Goal: Task Accomplishment & Management: Complete application form

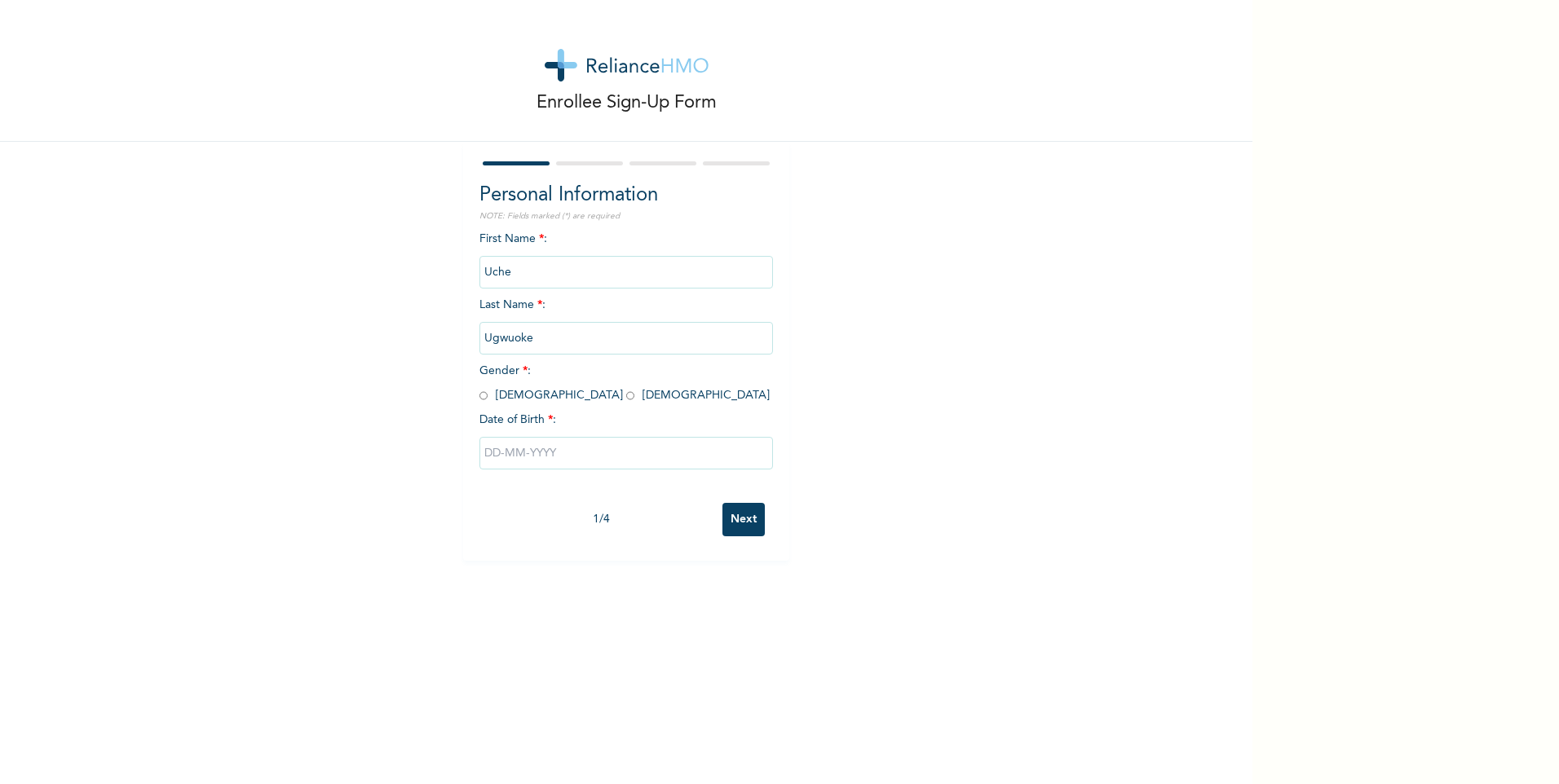
click at [479, 396] on input "radio" at bounding box center [483, 395] width 8 height 15
radio input "true"
click at [503, 451] on input "text" at bounding box center [626, 453] width 293 height 33
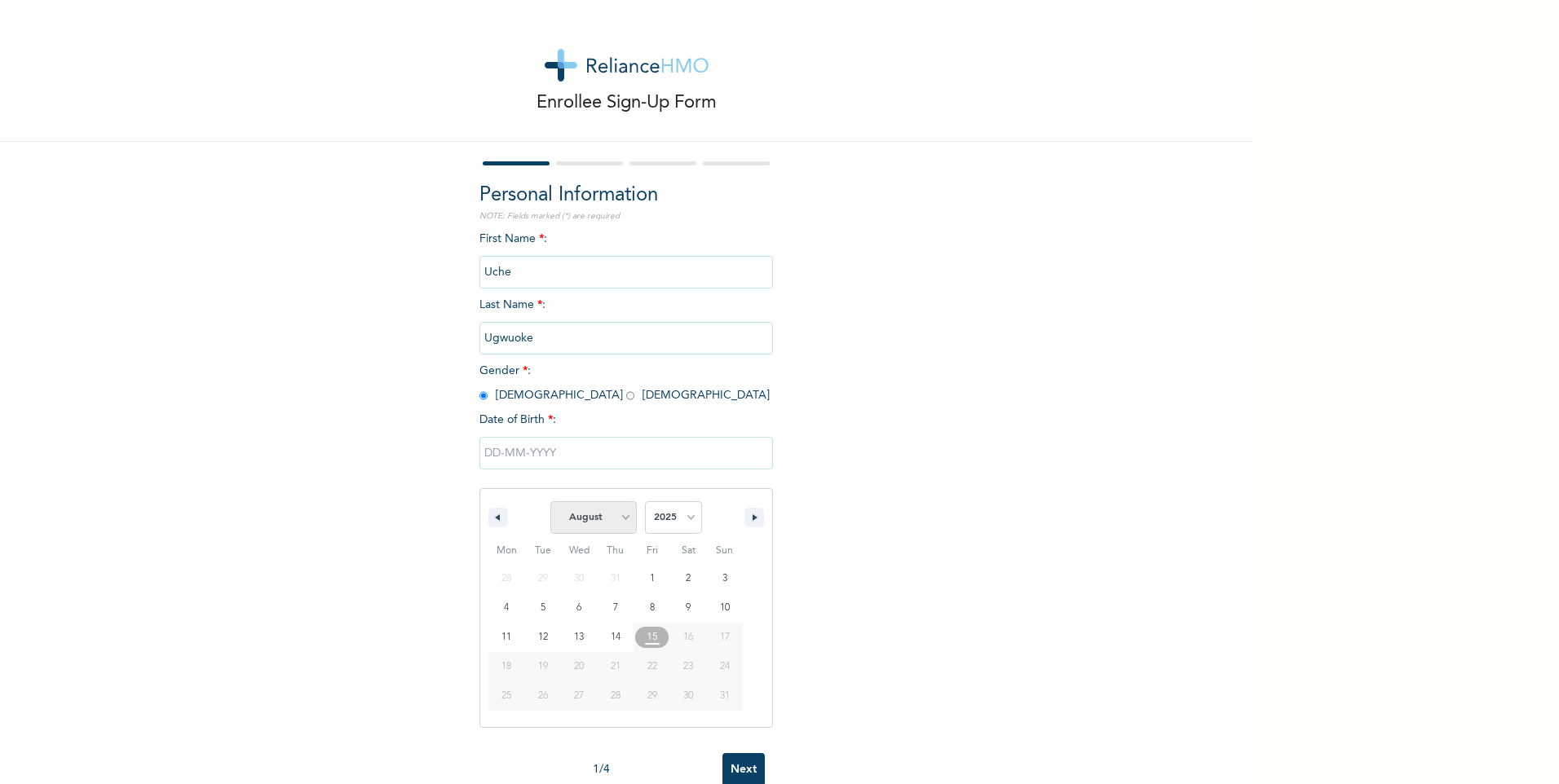
click at [599, 518] on select "January February March April May June July August September October November De…" at bounding box center [593, 518] width 86 height 33
select select "6"
click at [550, 503] on select "January February March April May June July August September October November De…" at bounding box center [593, 518] width 86 height 33
click at [653, 521] on select "2025 2024 2023 2022 2021 2020 2019 2018 2017 2016 2015 2014 2013 2012 2011 2010…" at bounding box center [674, 518] width 57 height 33
select select "1994"
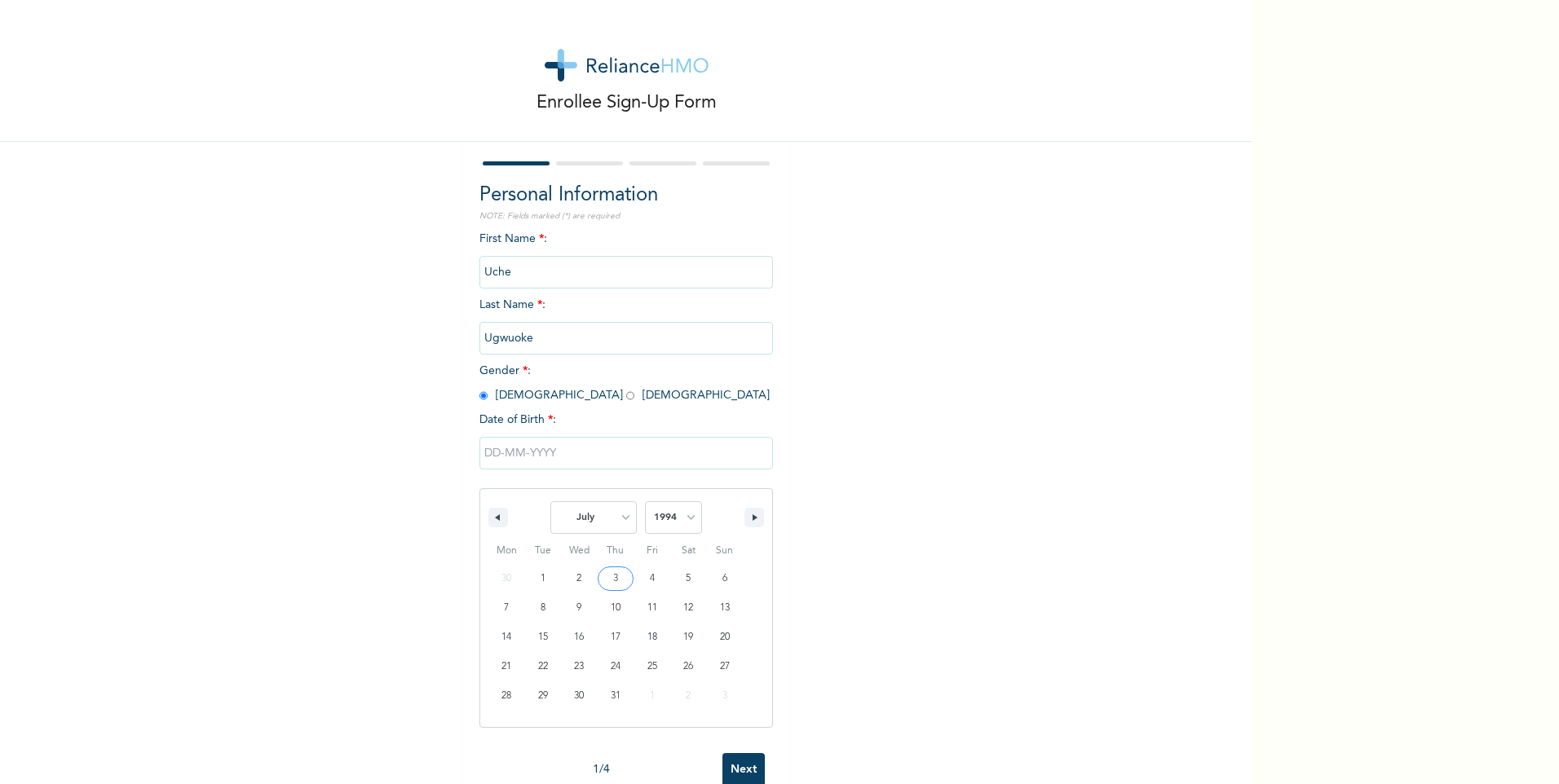
click at [645, 503] on select "2025 2024 2023 2022 2021 2020 2019 2018 2017 2016 2015 2014 2013 2012 2011 2010…" at bounding box center [674, 518] width 57 height 33
type input "[DATE]"
click at [734, 516] on input "Next" at bounding box center [743, 520] width 43 height 34
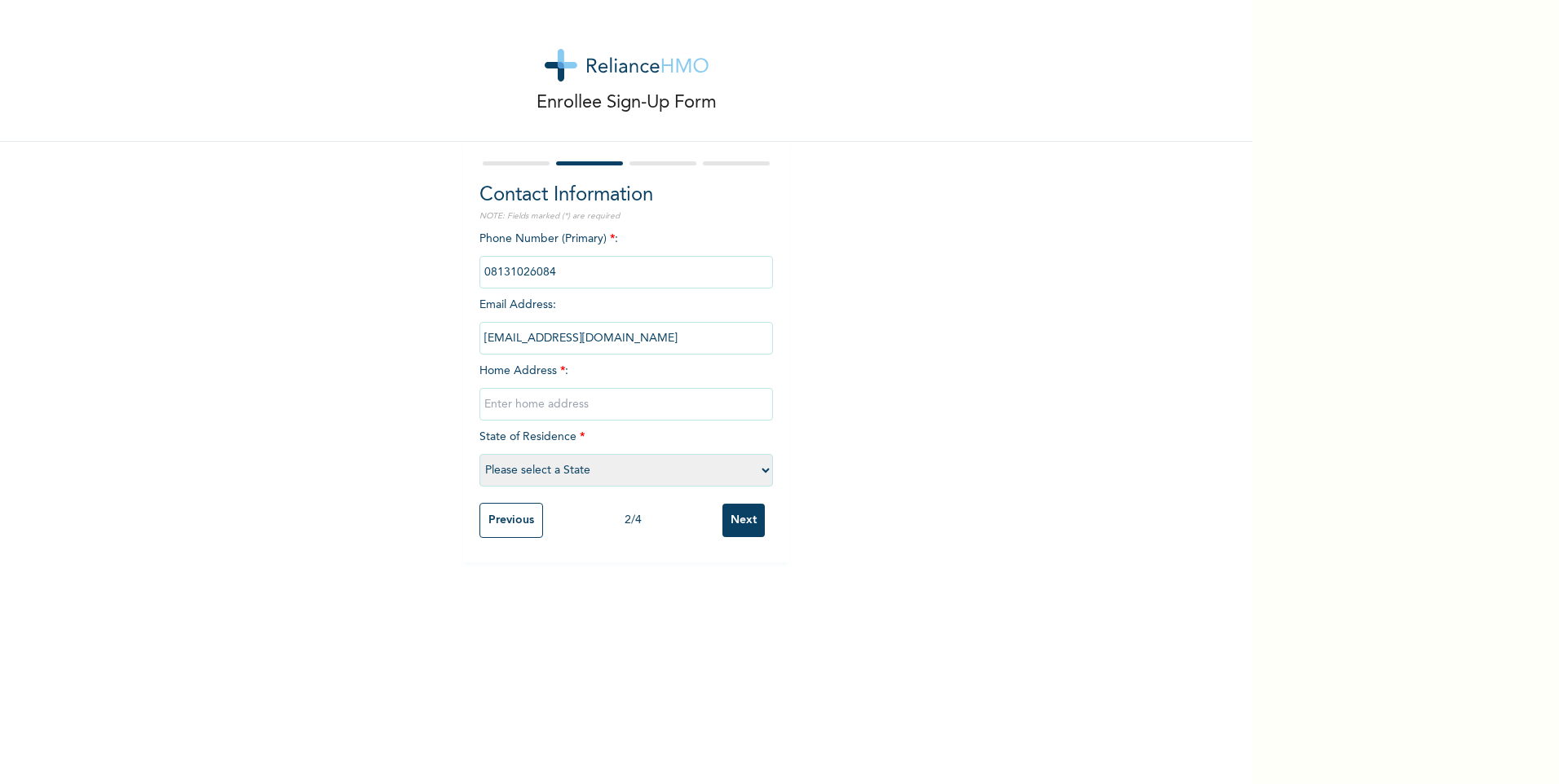
drag, startPoint x: 628, startPoint y: 340, endPoint x: 560, endPoint y: 338, distance: 68.0
click at [560, 338] on input "[EMAIL_ADDRESS][DOMAIN_NAME]" at bounding box center [626, 338] width 293 height 33
click at [600, 343] on input "[EMAIL_ADDRESS][DOMAIN_NAME]" at bounding box center [626, 338] width 293 height 33
drag, startPoint x: 628, startPoint y: 338, endPoint x: 565, endPoint y: 338, distance: 63.0
click at [565, 338] on input "[EMAIL_ADDRESS][DOMAIN_NAME]" at bounding box center [626, 338] width 293 height 33
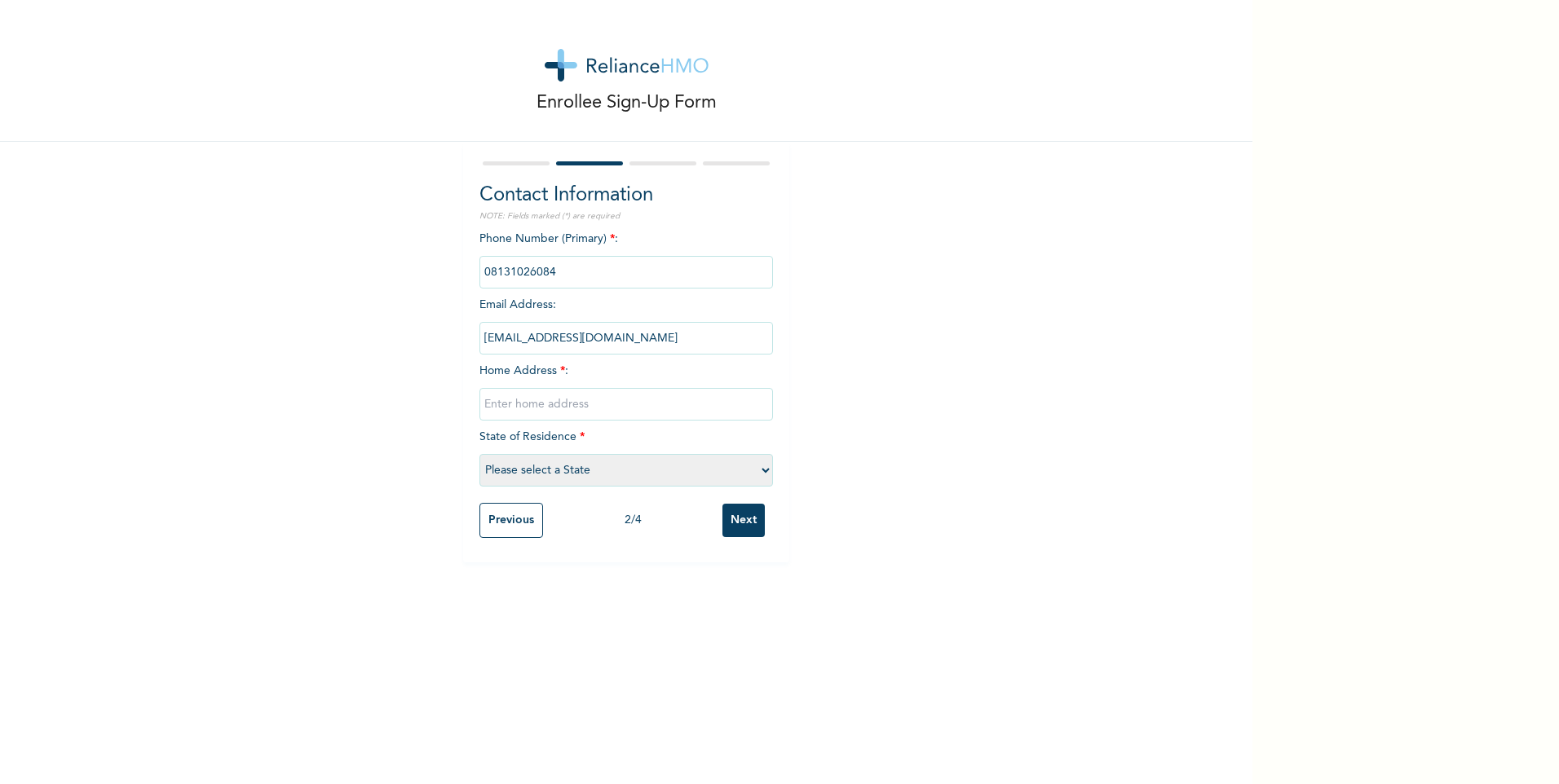
click at [629, 345] on input "[EMAIL_ADDRESS][DOMAIN_NAME]" at bounding box center [626, 338] width 293 height 33
click at [645, 278] on input "phone" at bounding box center [626, 272] width 293 height 33
click at [629, 348] on input "[EMAIL_ADDRESS][DOMAIN_NAME]" at bounding box center [626, 338] width 293 height 33
drag, startPoint x: 632, startPoint y: 342, endPoint x: 622, endPoint y: 340, distance: 10.2
click at [622, 340] on input "[EMAIL_ADDRESS][DOMAIN_NAME]" at bounding box center [626, 338] width 293 height 33
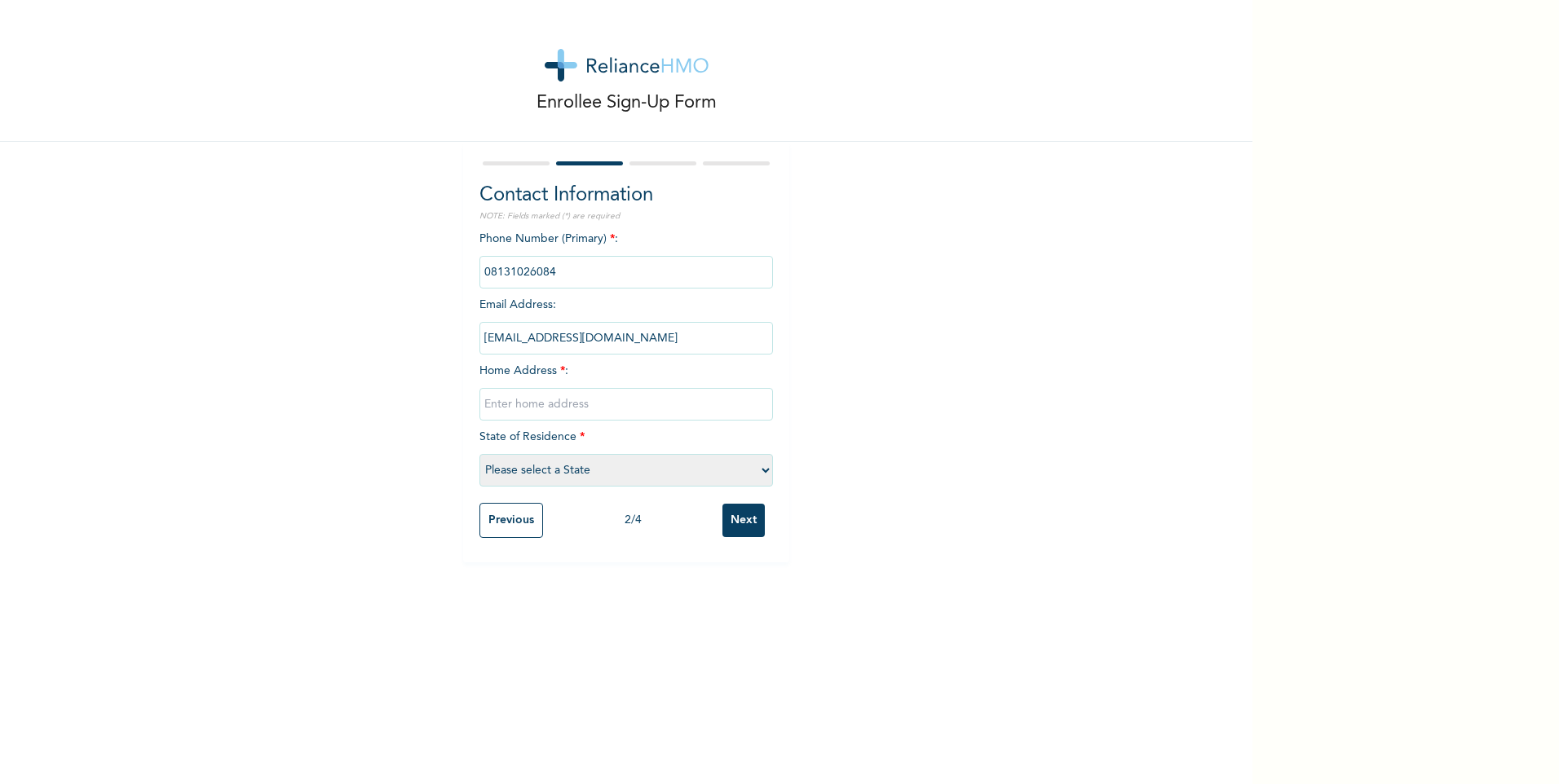
click at [622, 339] on input "[EMAIL_ADDRESS][DOMAIN_NAME]" at bounding box center [626, 338] width 293 height 33
click at [490, 409] on input "text" at bounding box center [626, 404] width 293 height 33
type input "[STREET_ADDRESS][PERSON_NAME] layout, [GEOGRAPHIC_DATA], [GEOGRAPHIC_DATA] bus …"
click at [536, 469] on select "Please select a State [PERSON_NAME] (FCT) [PERSON_NAME] Ibom [GEOGRAPHIC_DATA] …" at bounding box center [626, 470] width 293 height 33
select select "25"
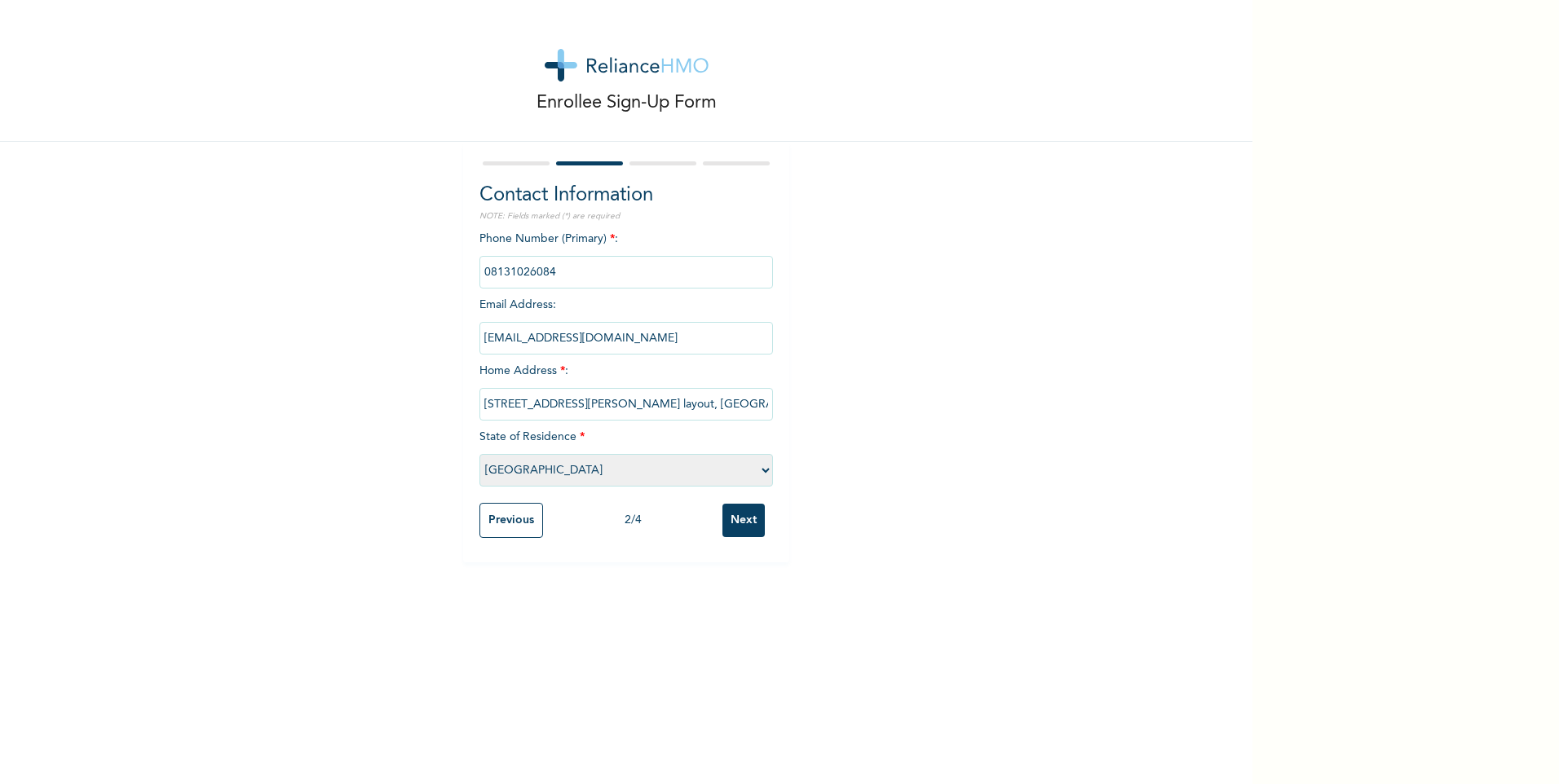
click at [479, 454] on select "Please select a State [PERSON_NAME] (FCT) [PERSON_NAME] Ibom [GEOGRAPHIC_DATA] …" at bounding box center [626, 470] width 293 height 33
click at [730, 519] on input "Next" at bounding box center [743, 521] width 43 height 34
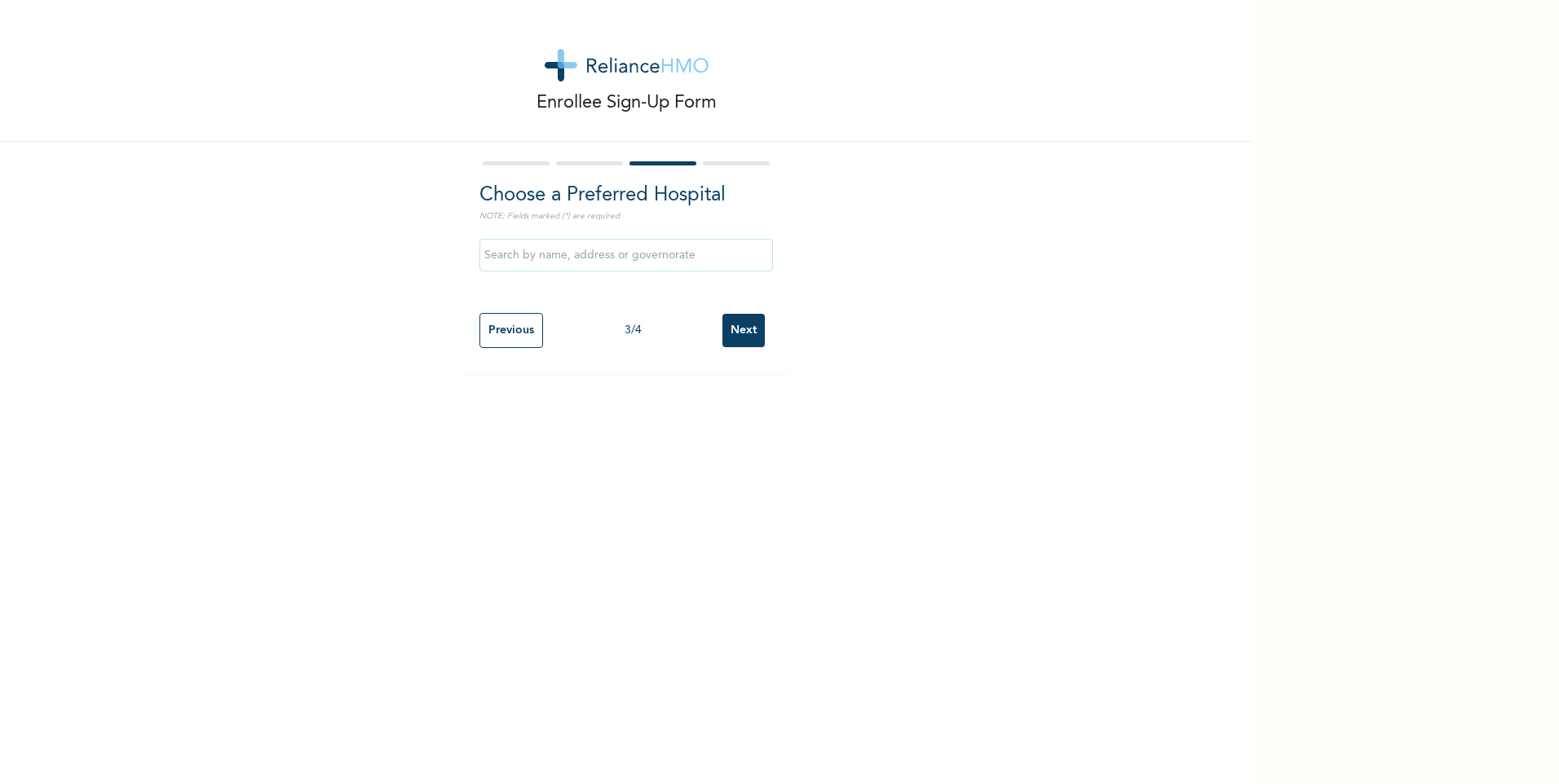
click at [534, 252] on input "text" at bounding box center [626, 255] width 293 height 33
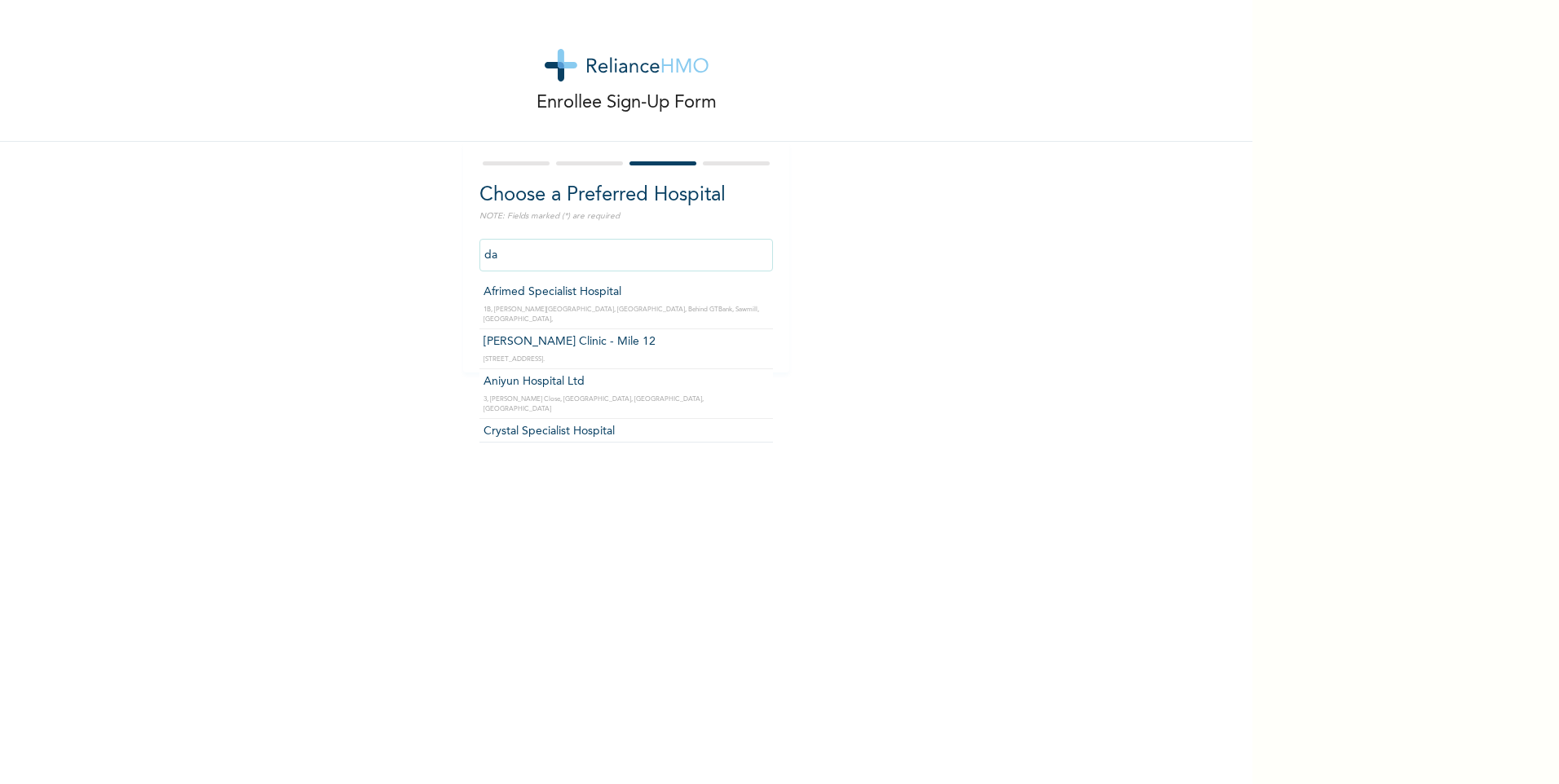
type input "d"
click at [913, 270] on div "Enrollee Sign-Up Form Choose a Preferred Hospital NOTE: Fields marked (*) are r…" at bounding box center [626, 186] width 1252 height 373
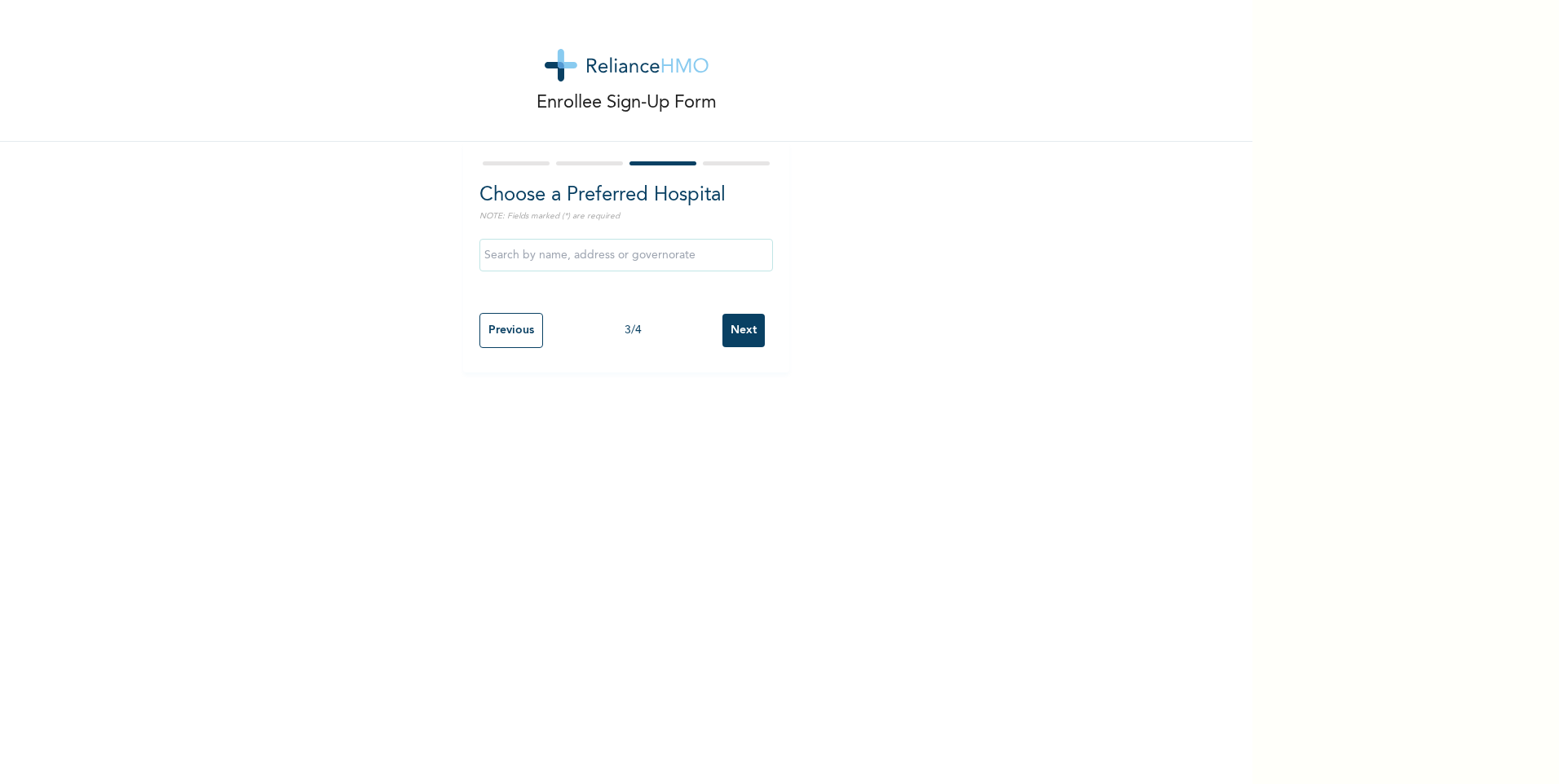
click at [555, 256] on input "text" at bounding box center [626, 255] width 293 height 33
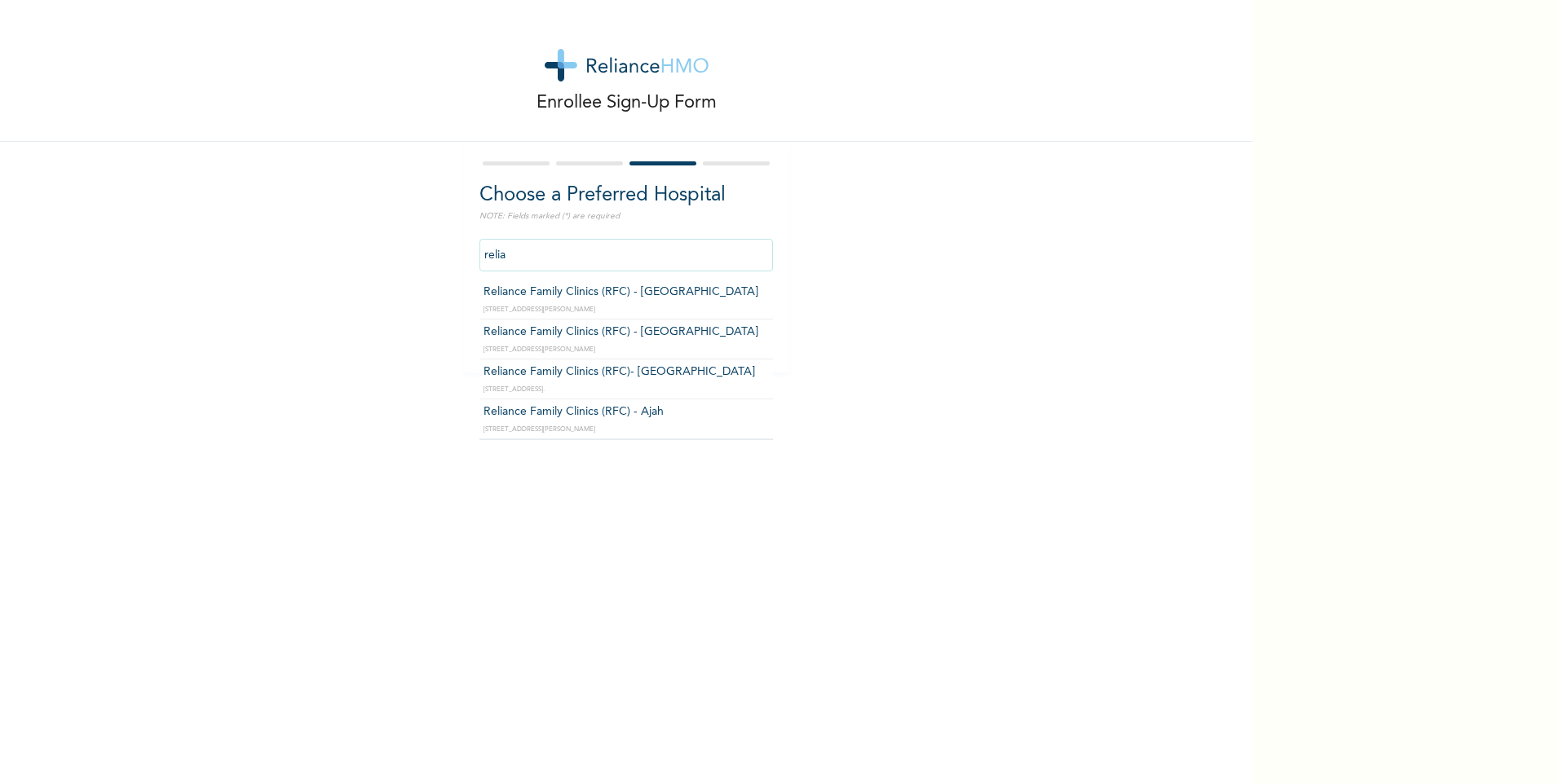
type input "Reliance Family Clinics (RFC)- [GEOGRAPHIC_DATA]"
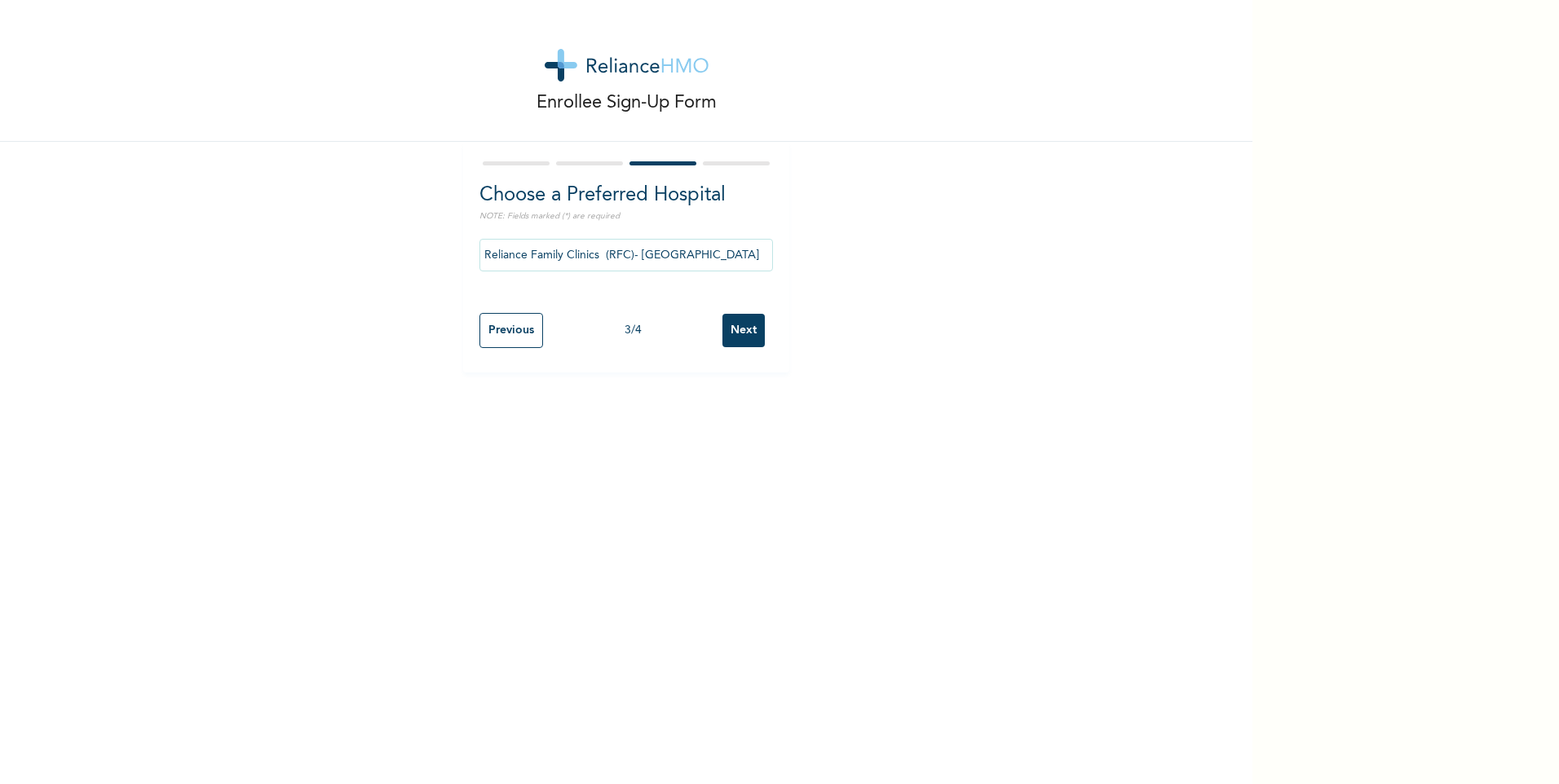
click at [737, 332] on input "Next" at bounding box center [743, 331] width 43 height 34
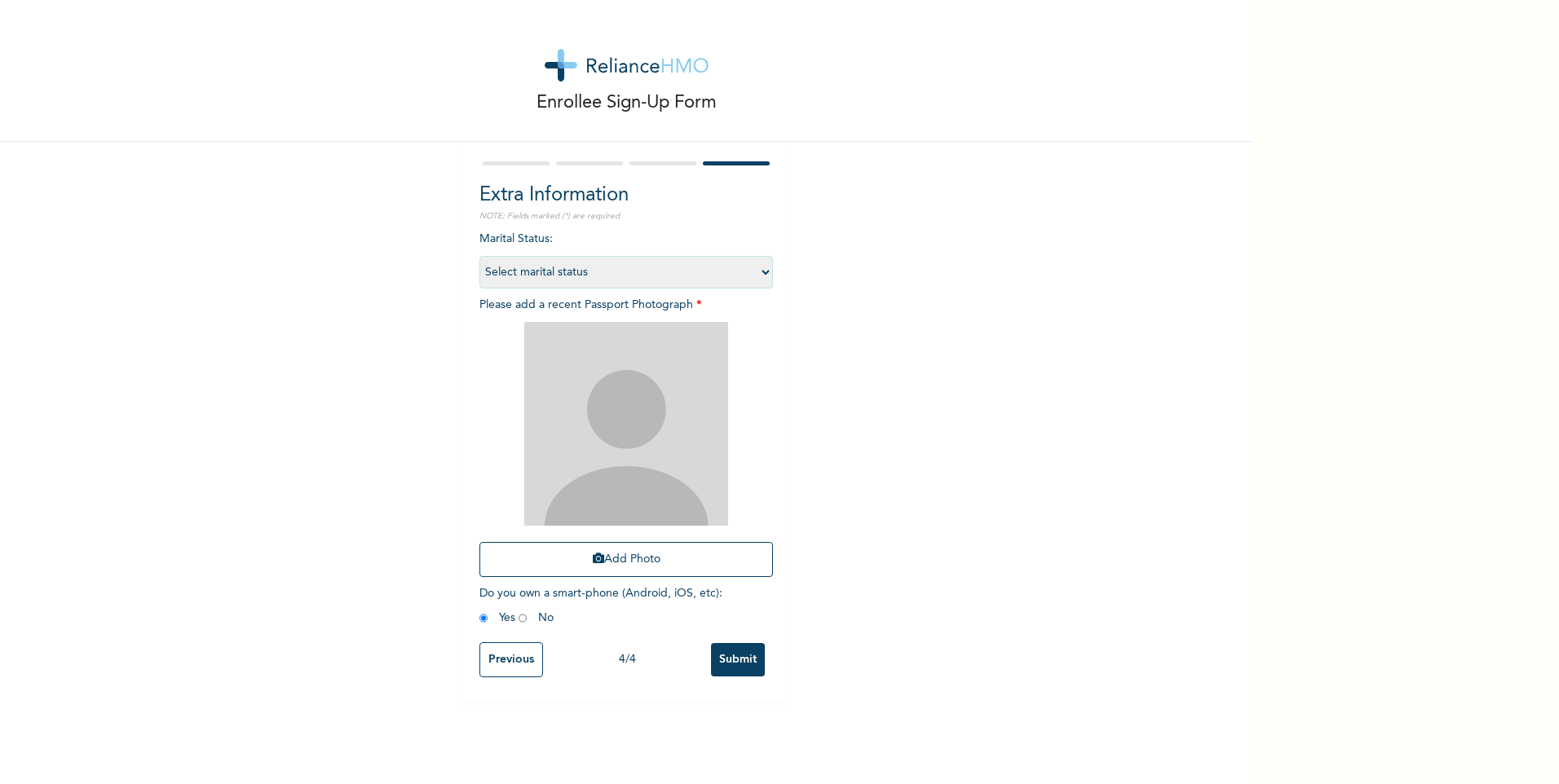
click at [613, 276] on select "Select marital status [DEMOGRAPHIC_DATA] Married [DEMOGRAPHIC_DATA] Widow/[DEMO…" at bounding box center [626, 272] width 293 height 33
select select "2"
click at [479, 256] on select "Select marital status [DEMOGRAPHIC_DATA] Married [DEMOGRAPHIC_DATA] Widow/[DEMO…" at bounding box center [626, 272] width 293 height 33
click at [637, 383] on img at bounding box center [626, 424] width 204 height 204
click at [659, 558] on button "Add Photo" at bounding box center [626, 560] width 293 height 35
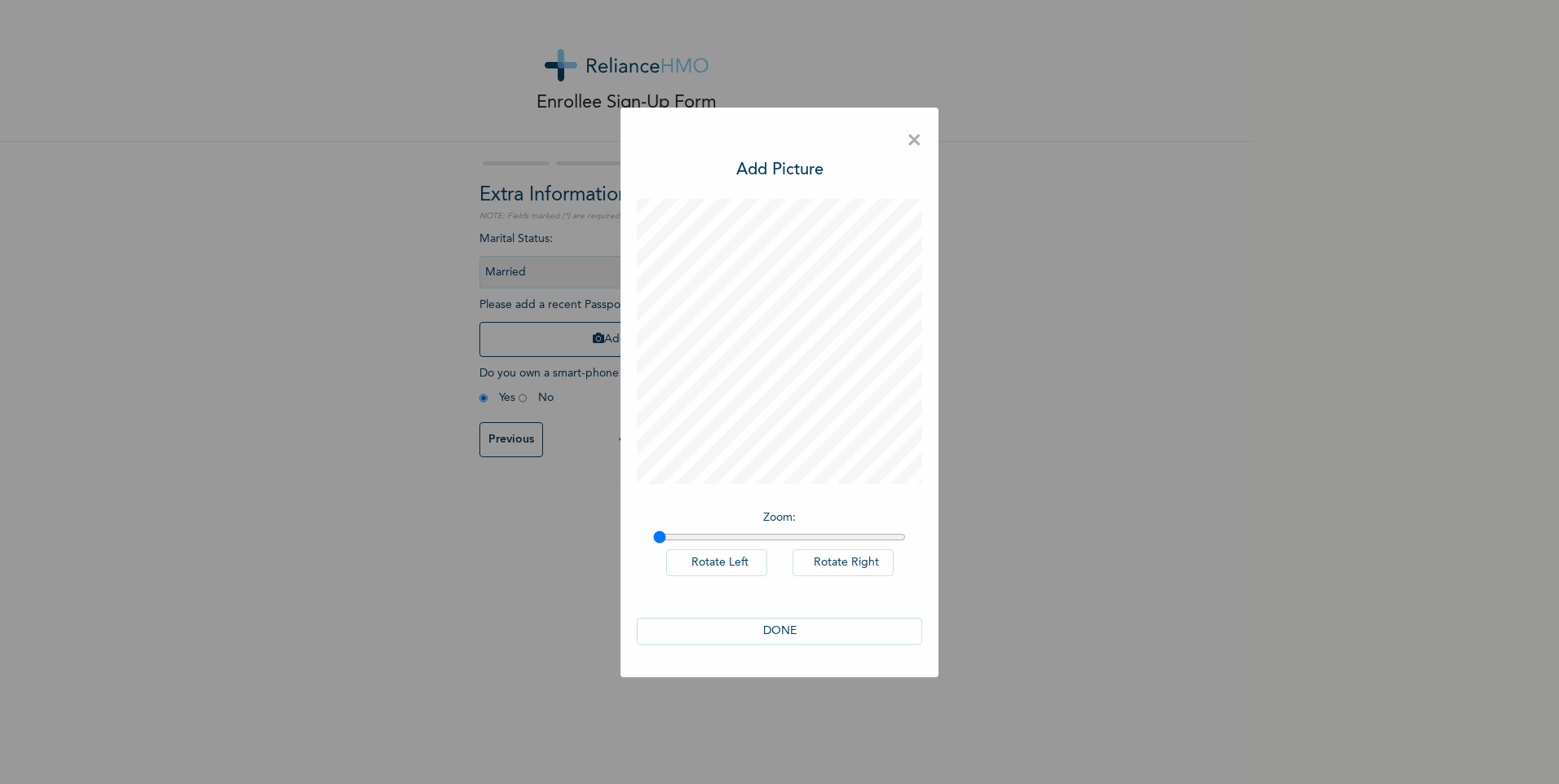
click at [770, 632] on button "DONE" at bounding box center [779, 632] width 286 height 27
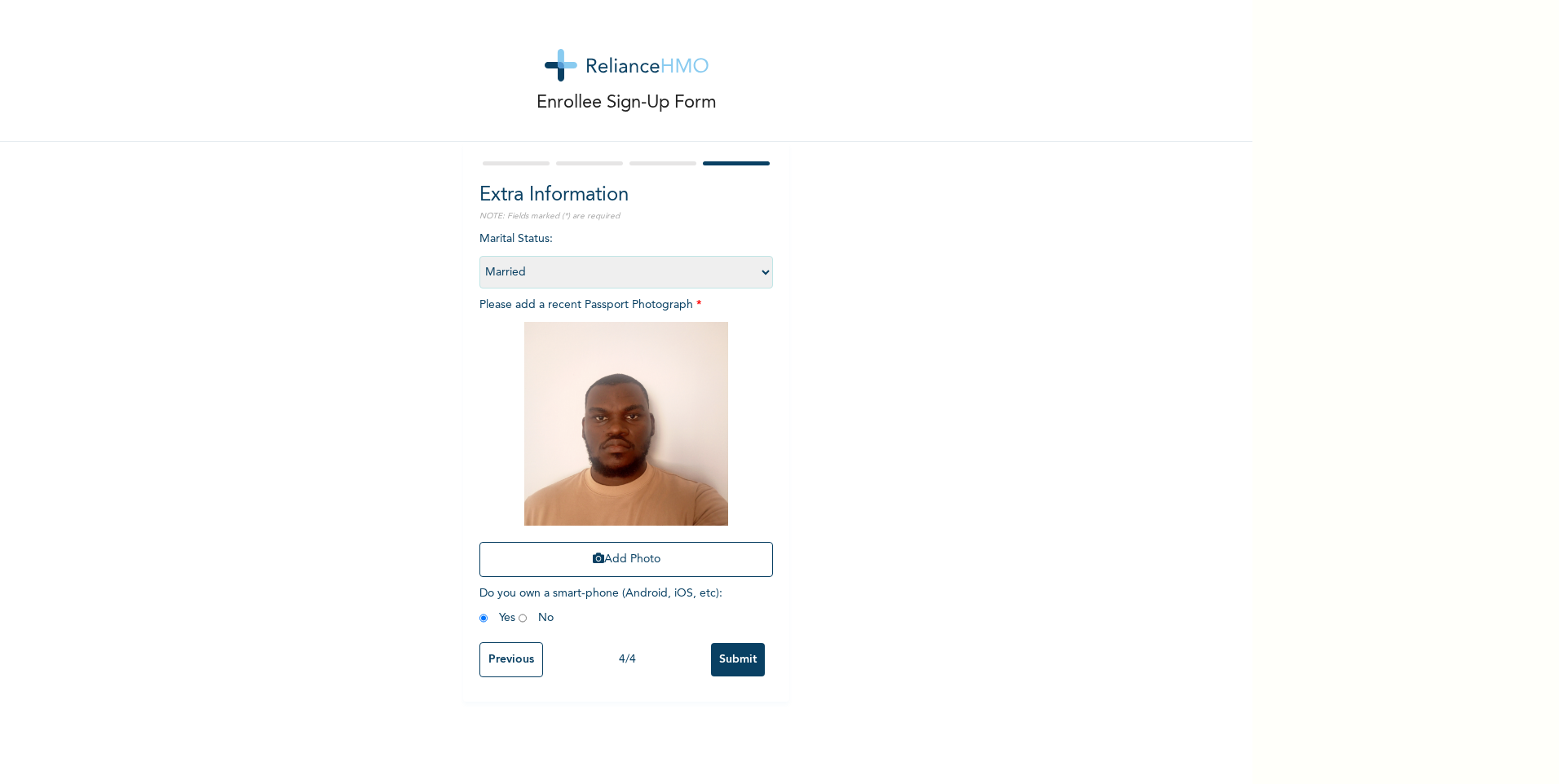
click at [741, 662] on input "Submit" at bounding box center [738, 660] width 54 height 34
